Goal: Check status

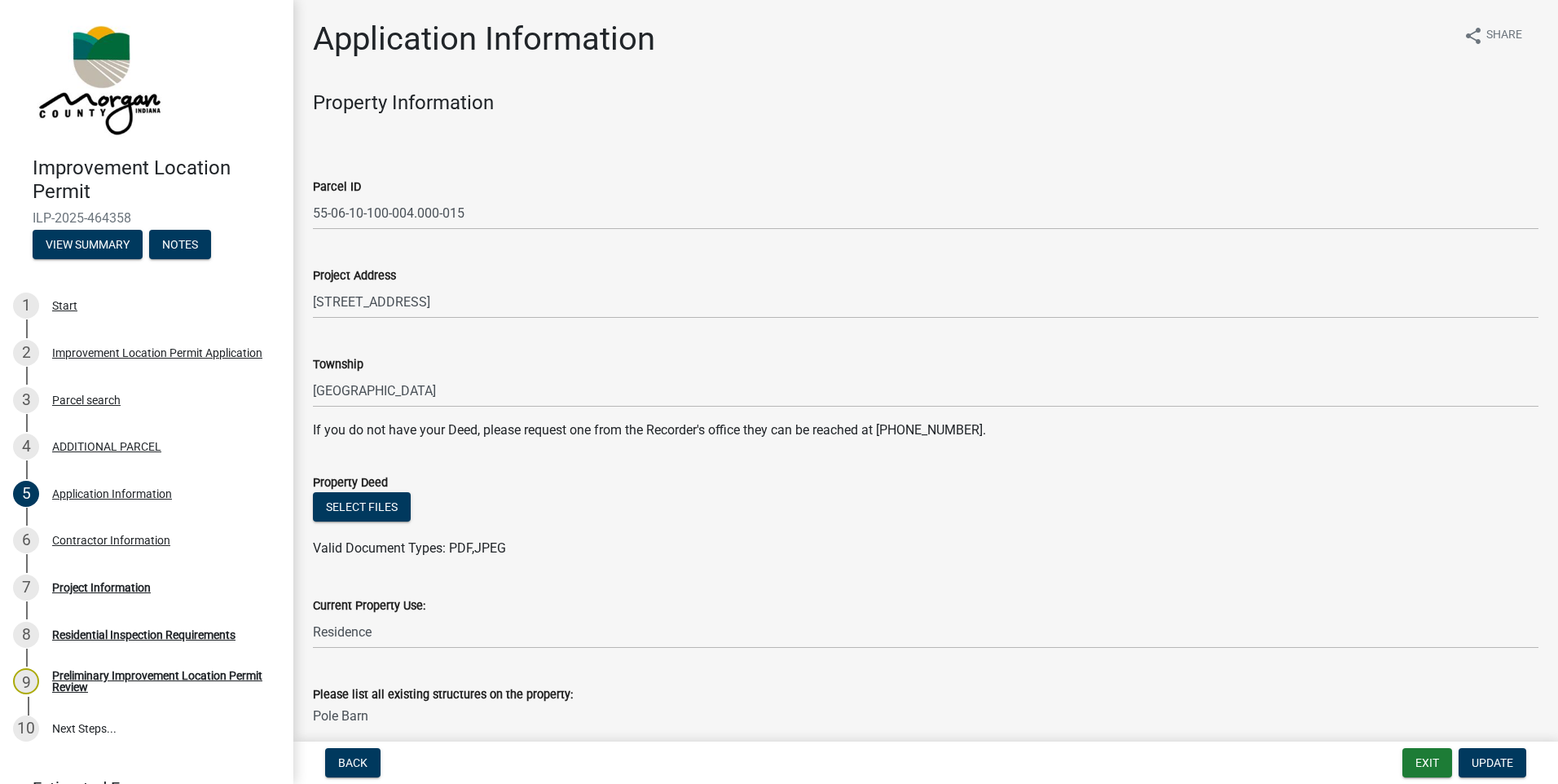
scroll to position [525, 0]
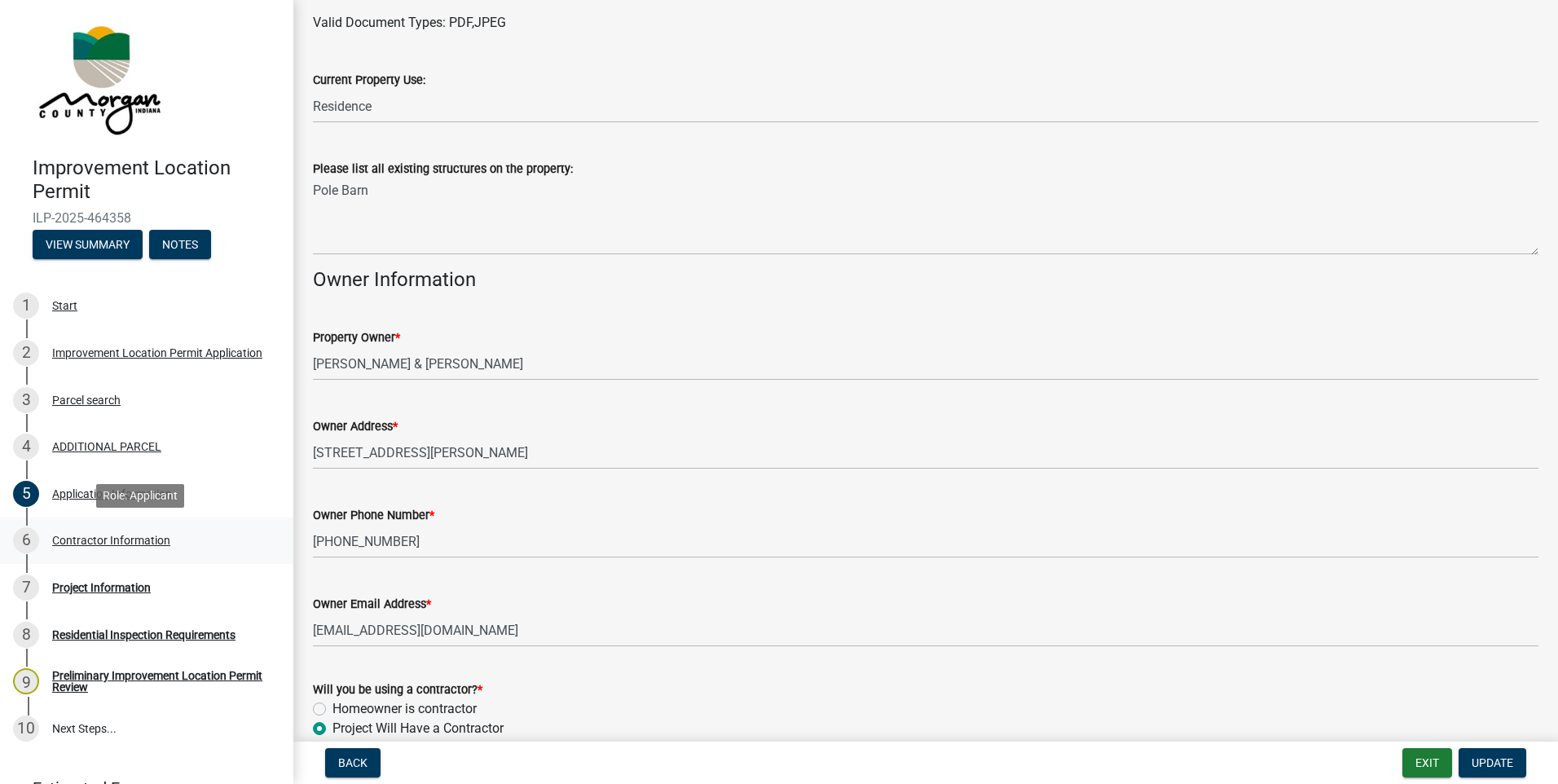
click at [154, 539] on div "Contractor Information" at bounding box center [111, 540] width 118 height 11
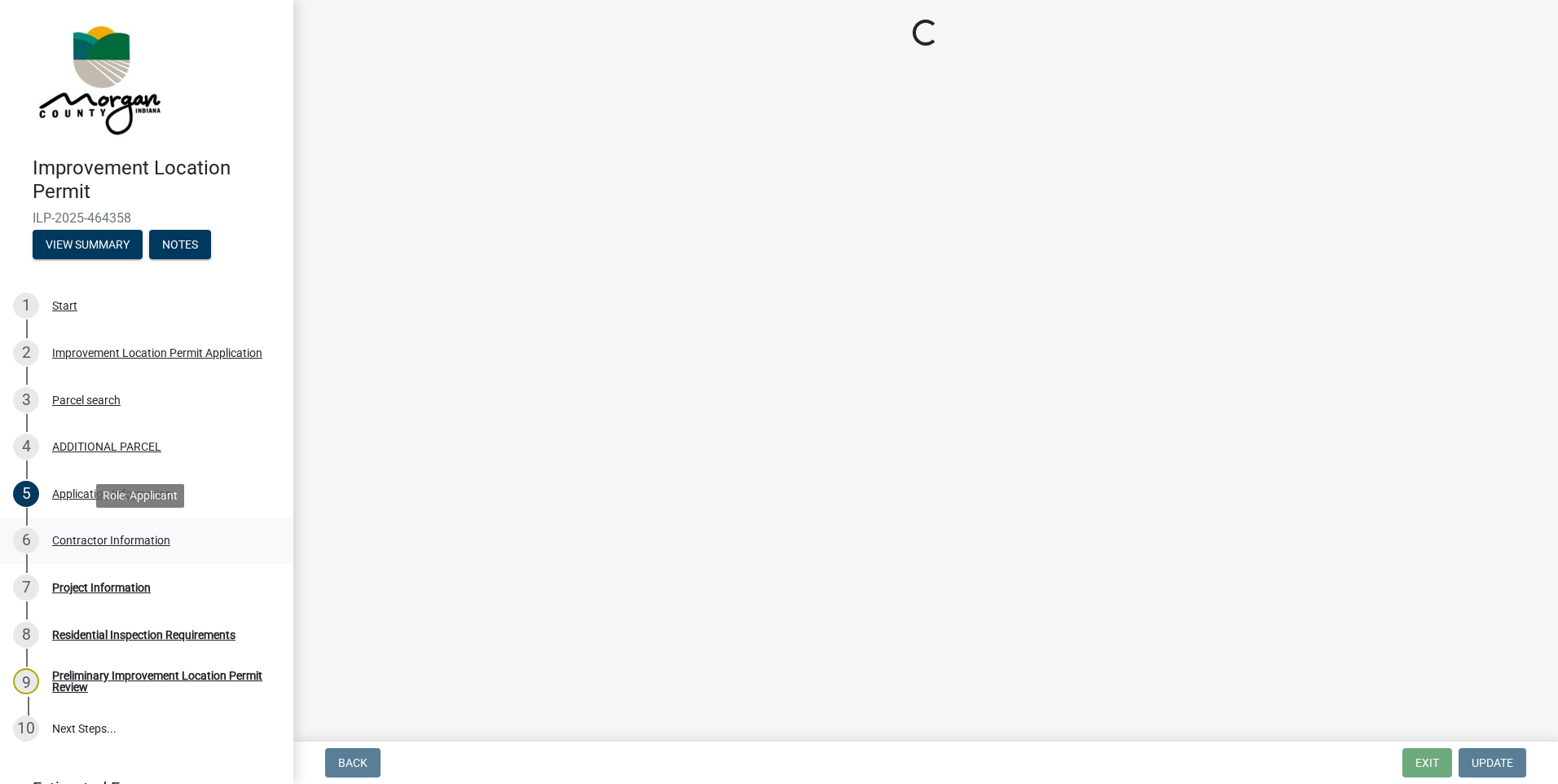
scroll to position [0, 0]
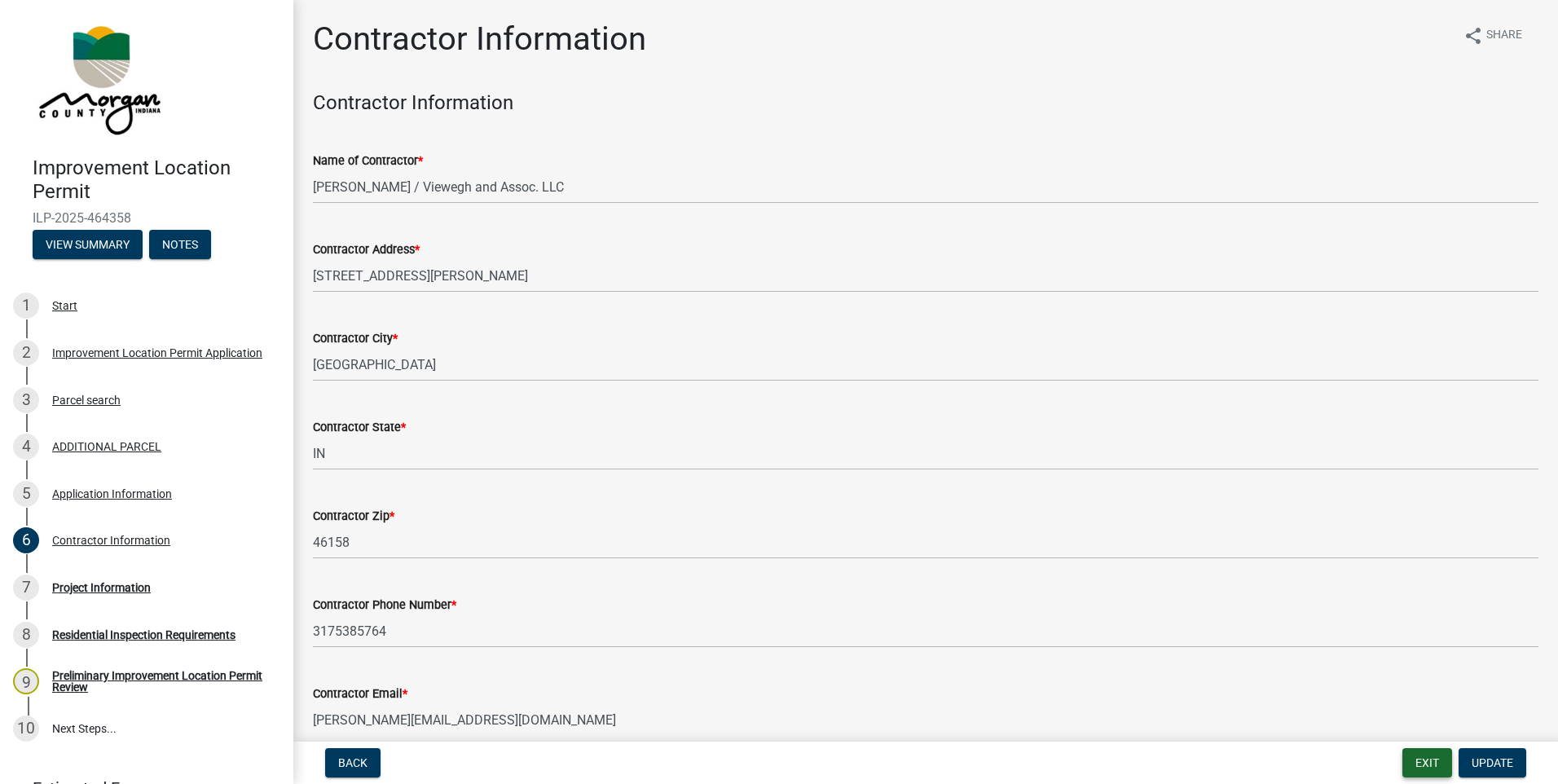
click at [1436, 764] on button "Exit" at bounding box center [1427, 762] width 50 height 30
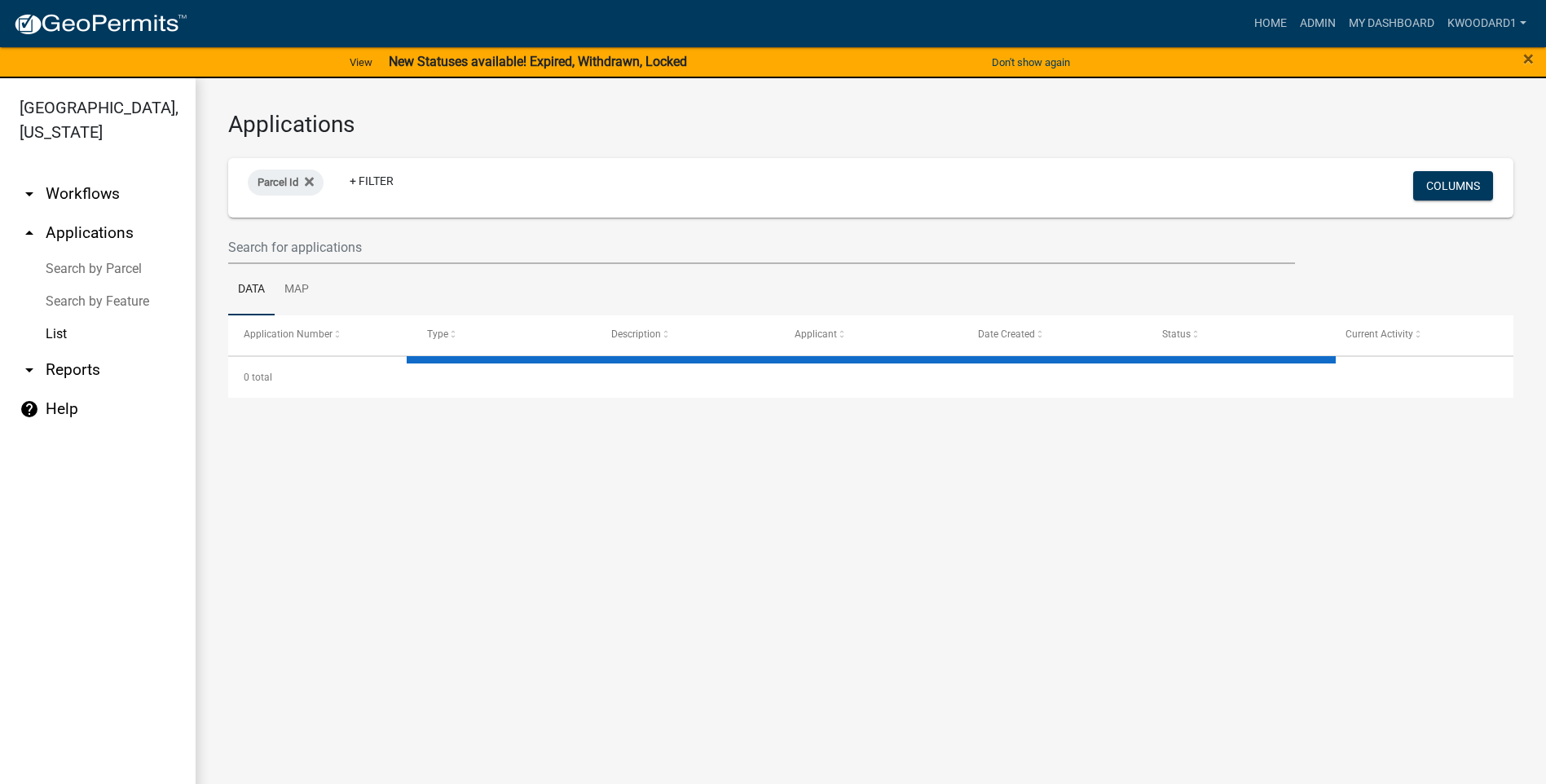
select select "3: 100"
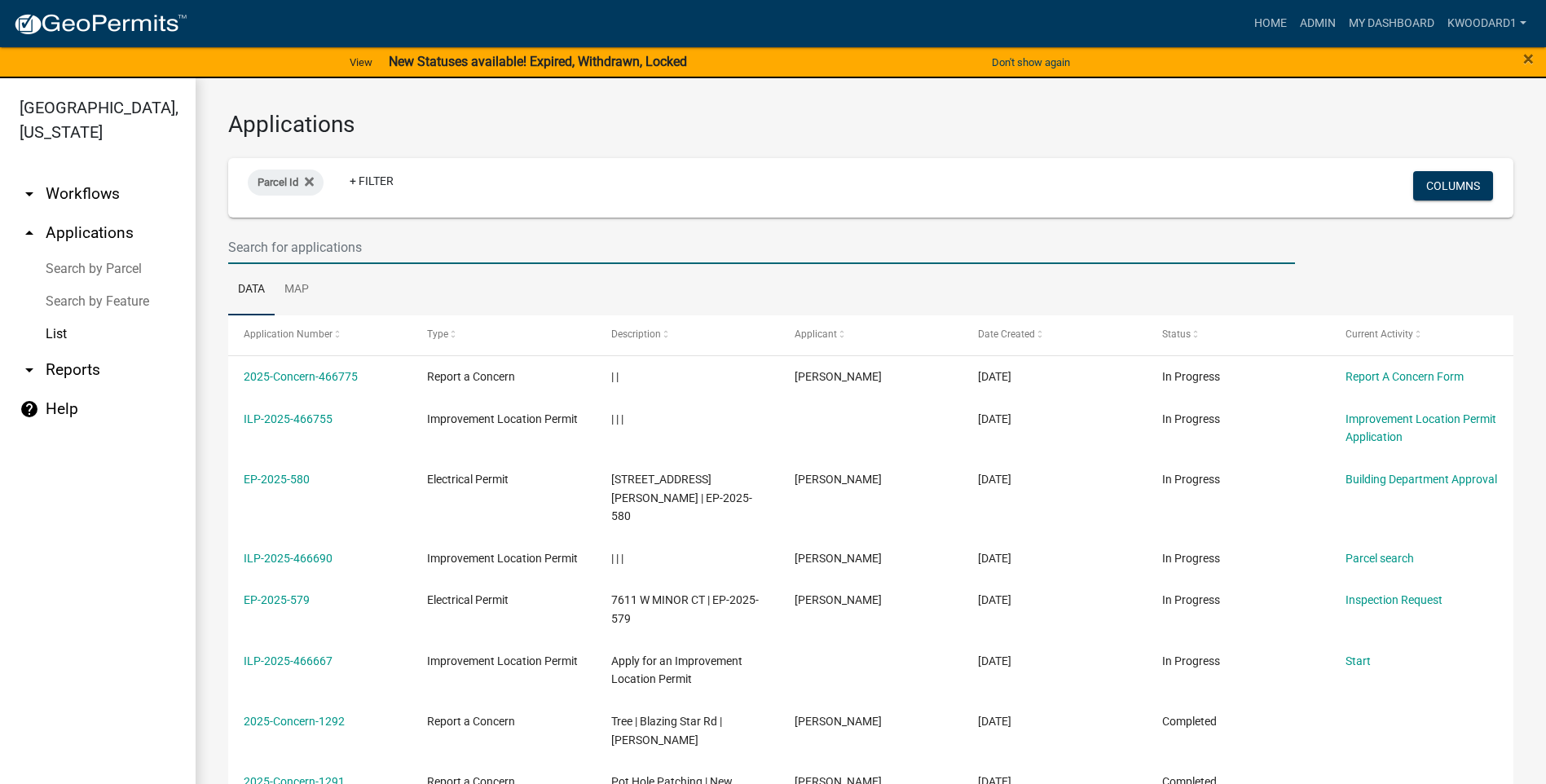
click at [342, 243] on input "text" at bounding box center [762, 247] width 1067 height 33
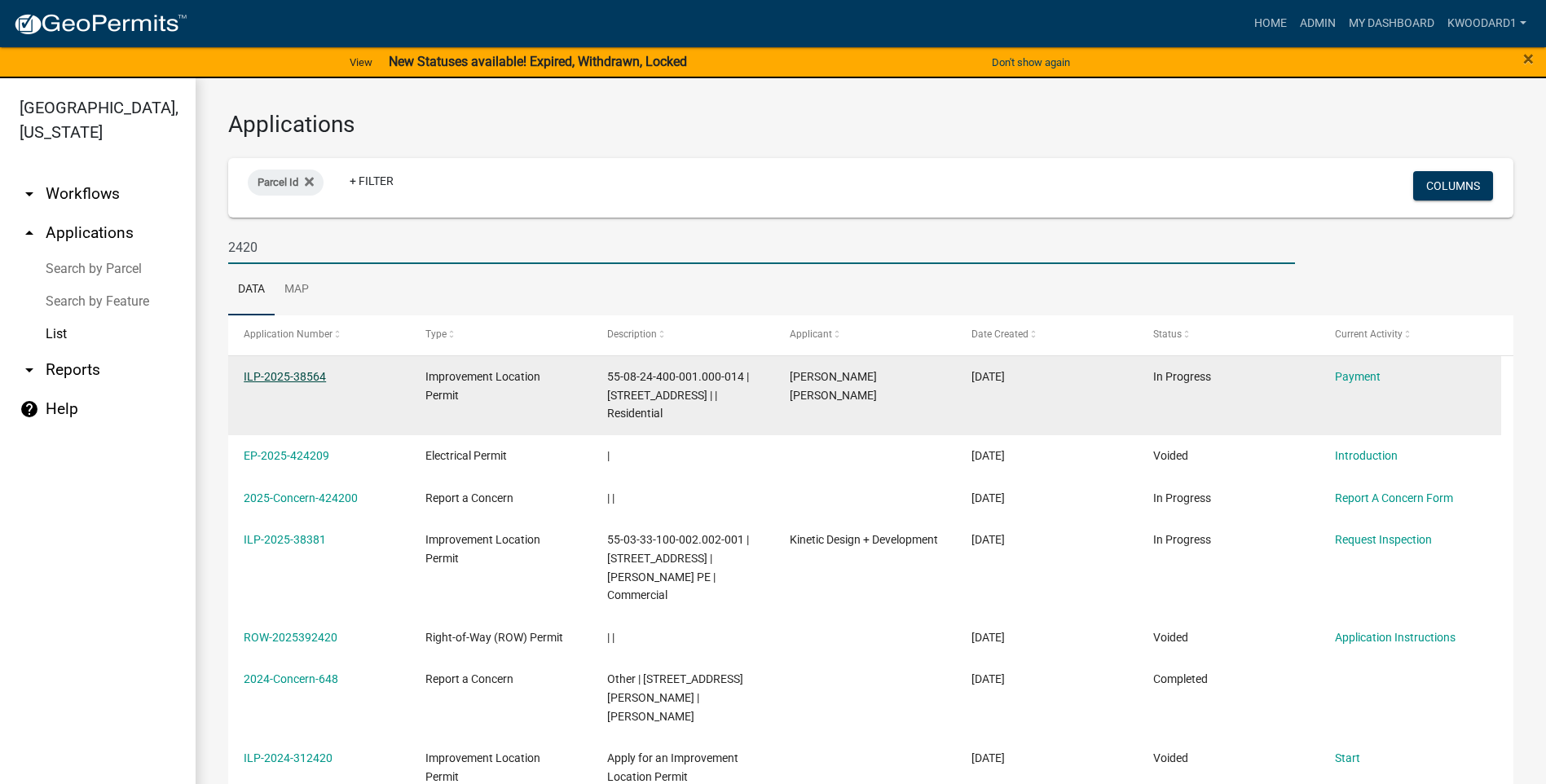
type input "2420"
click at [267, 376] on link "ILP-2025-38564" at bounding box center [285, 376] width 83 height 13
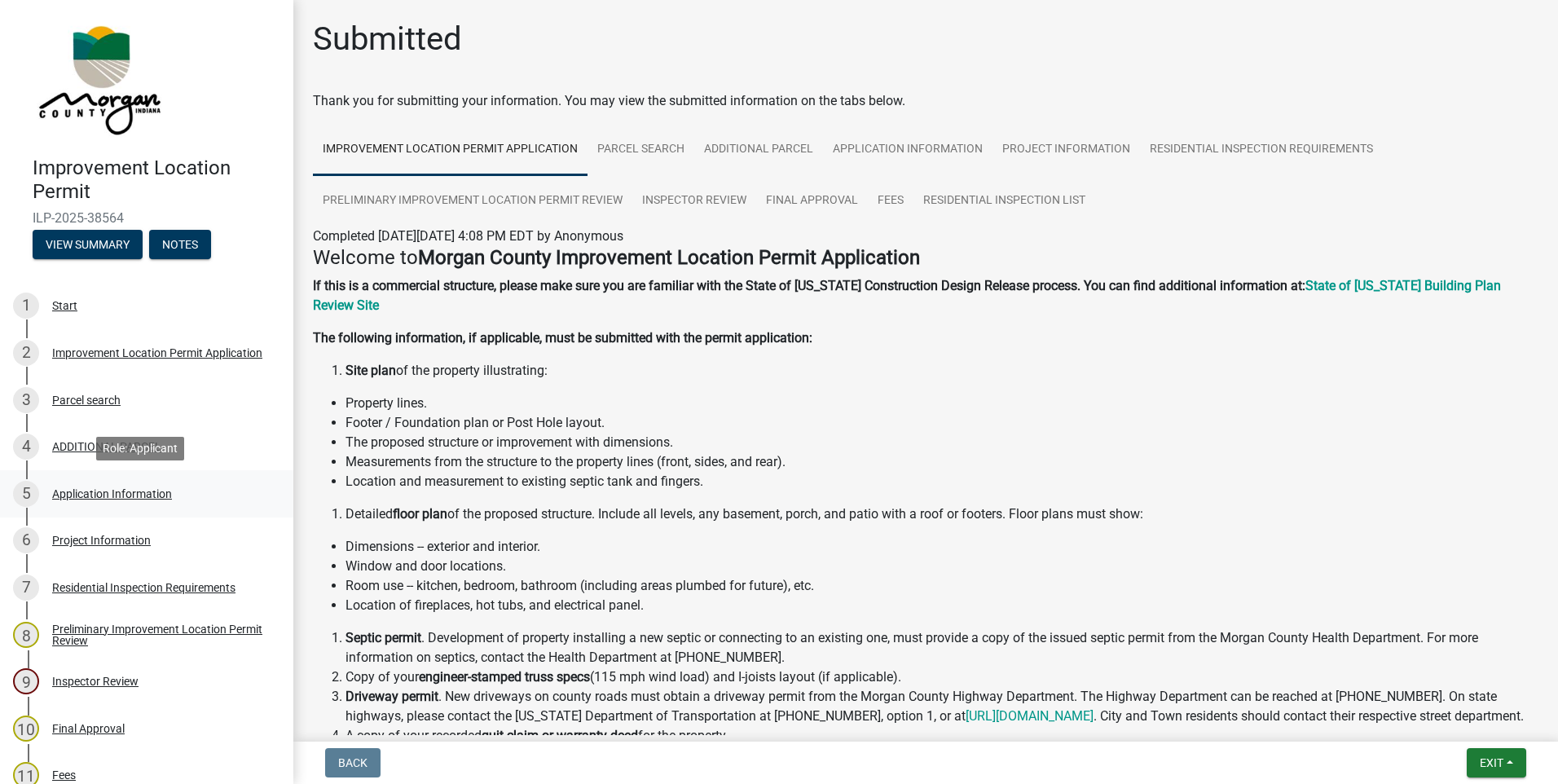
click at [60, 488] on div "Application Information" at bounding box center [112, 493] width 120 height 11
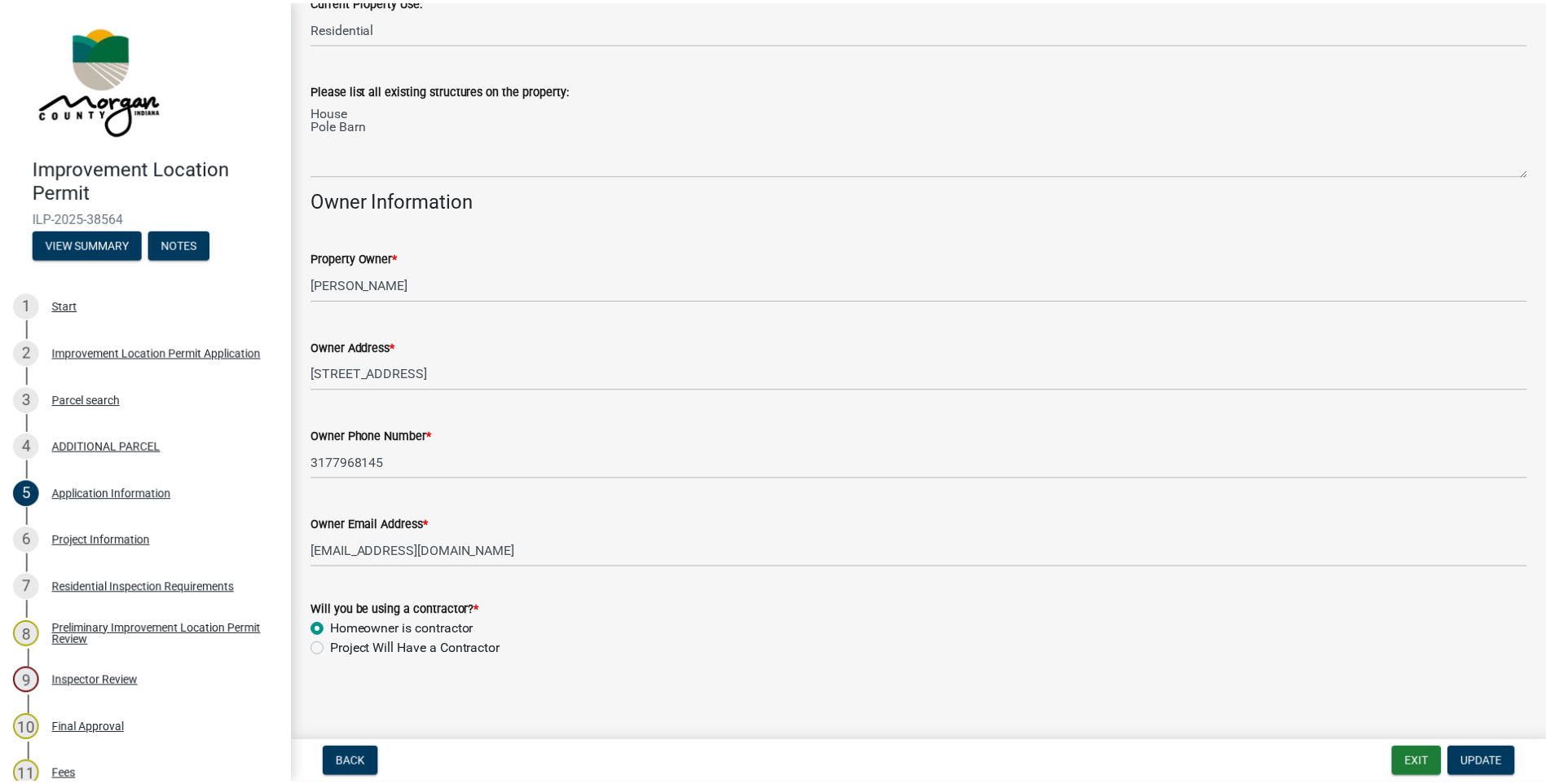
scroll to position [667, 0]
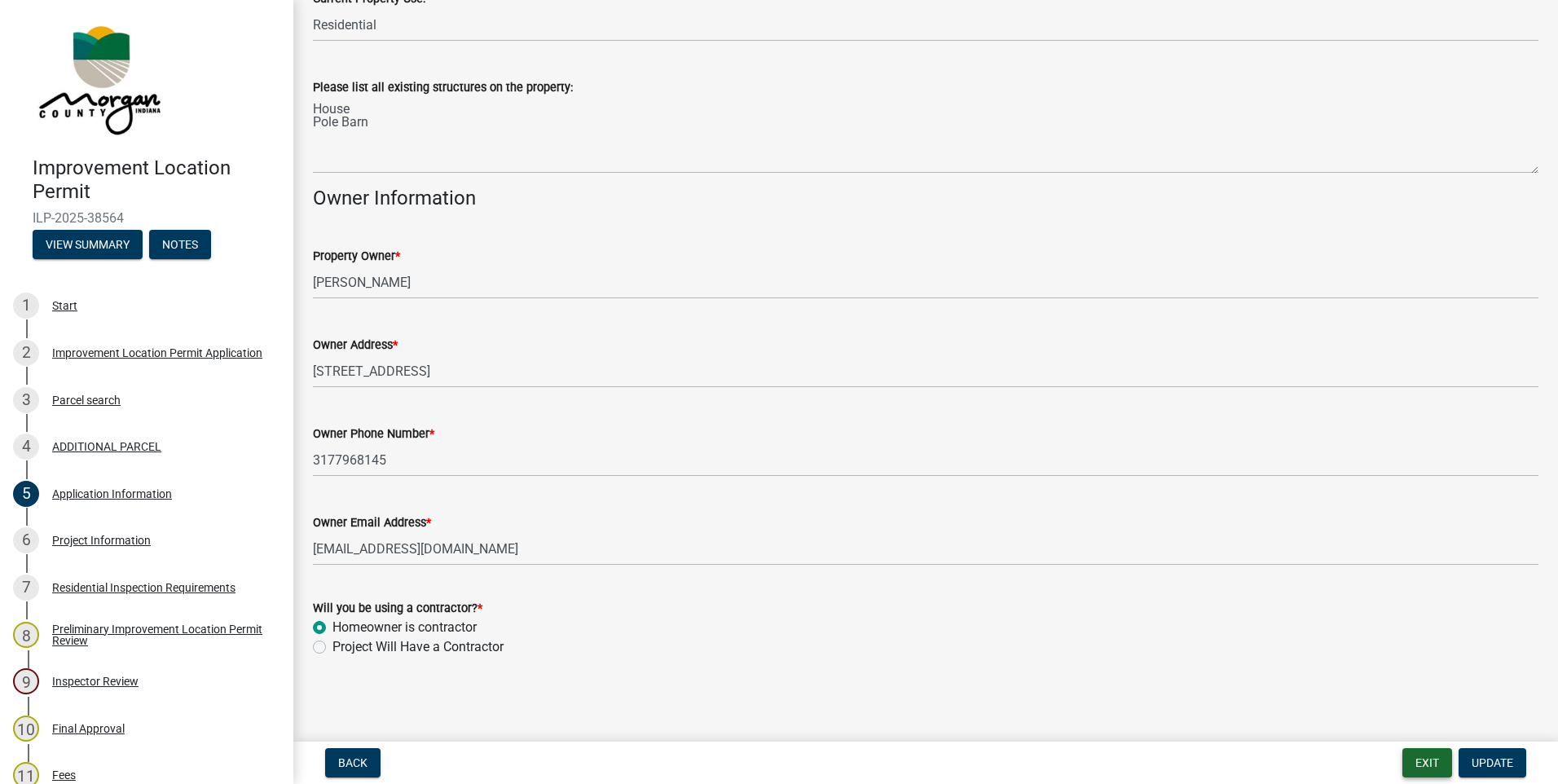
click at [1435, 758] on button "Exit" at bounding box center [1427, 762] width 50 height 30
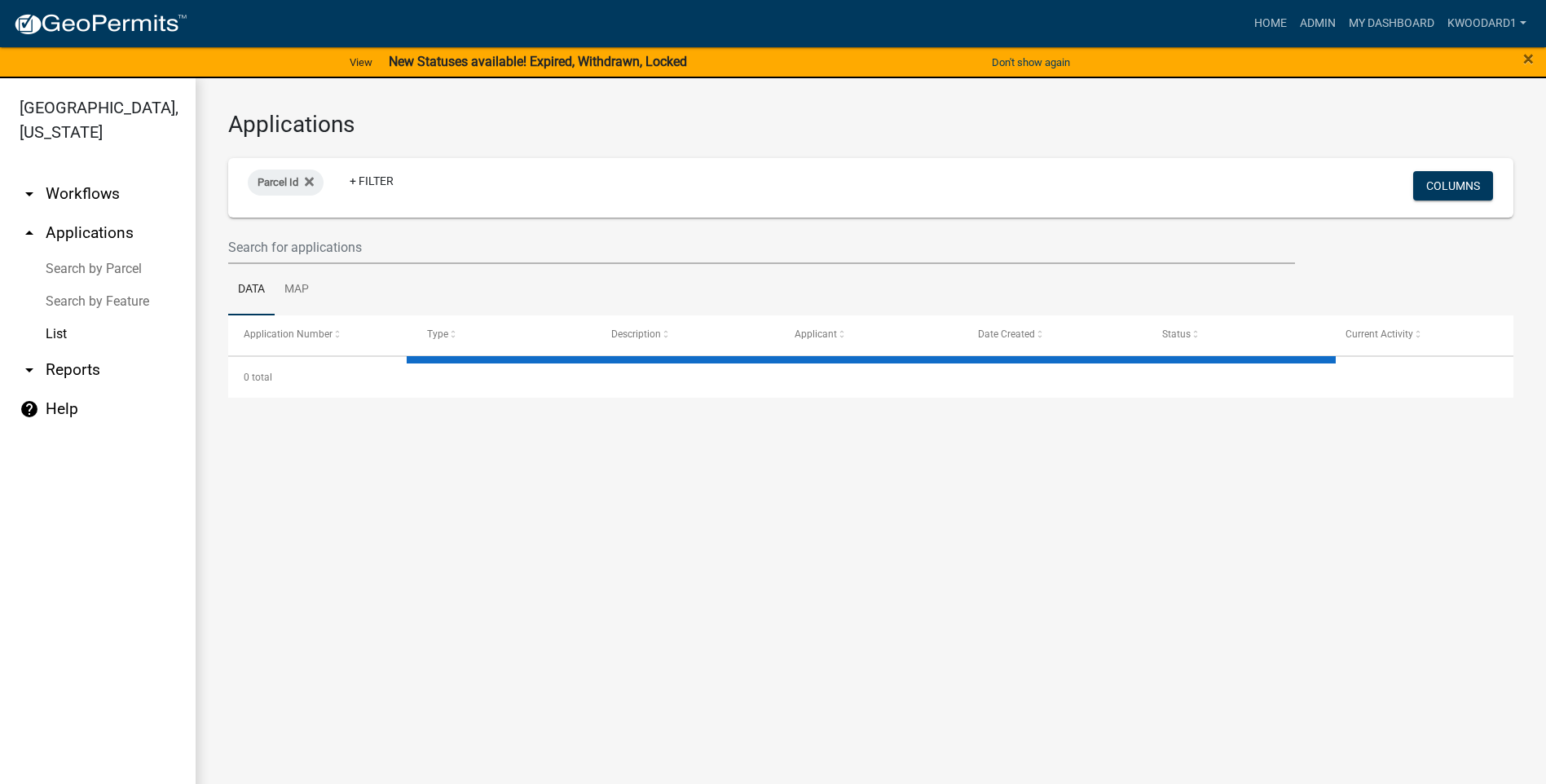
select select "3: 100"
